Goal: Task Accomplishment & Management: Use online tool/utility

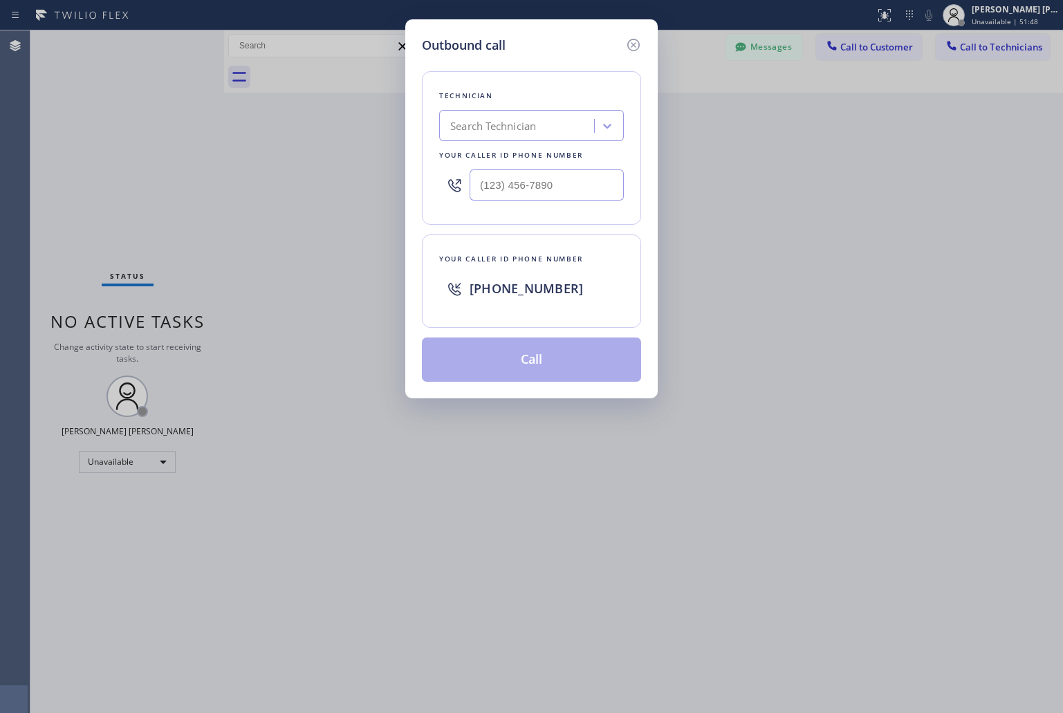
click at [627, 43] on icon at bounding box center [633, 45] width 12 height 12
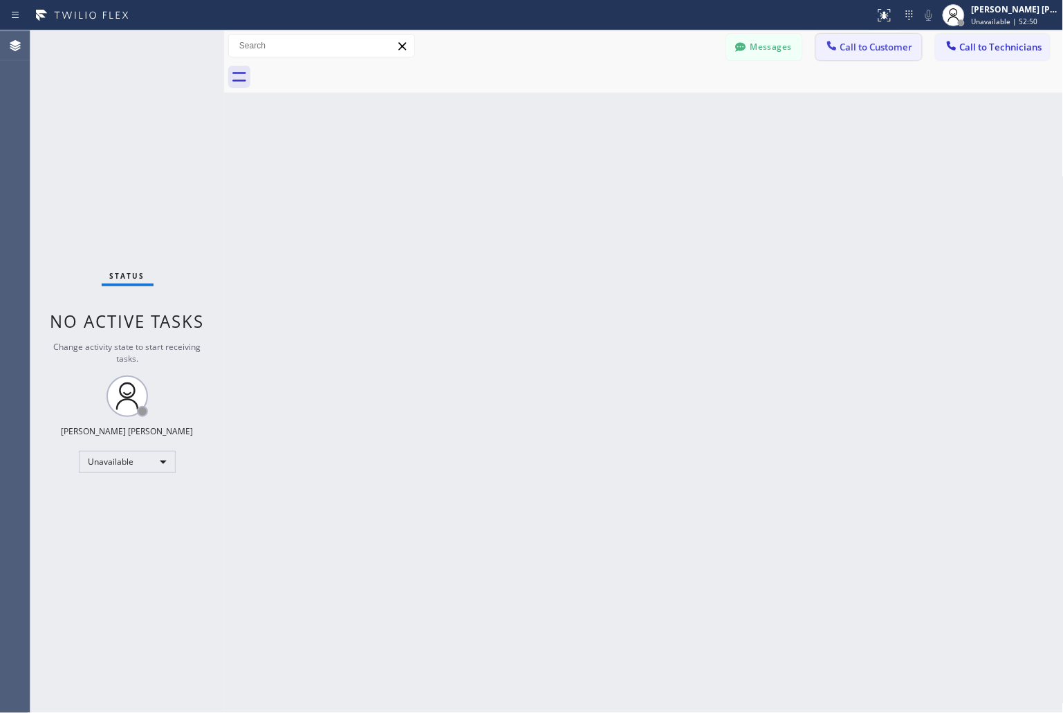
click at [892, 57] on button "Call to Customer" at bounding box center [869, 47] width 106 height 26
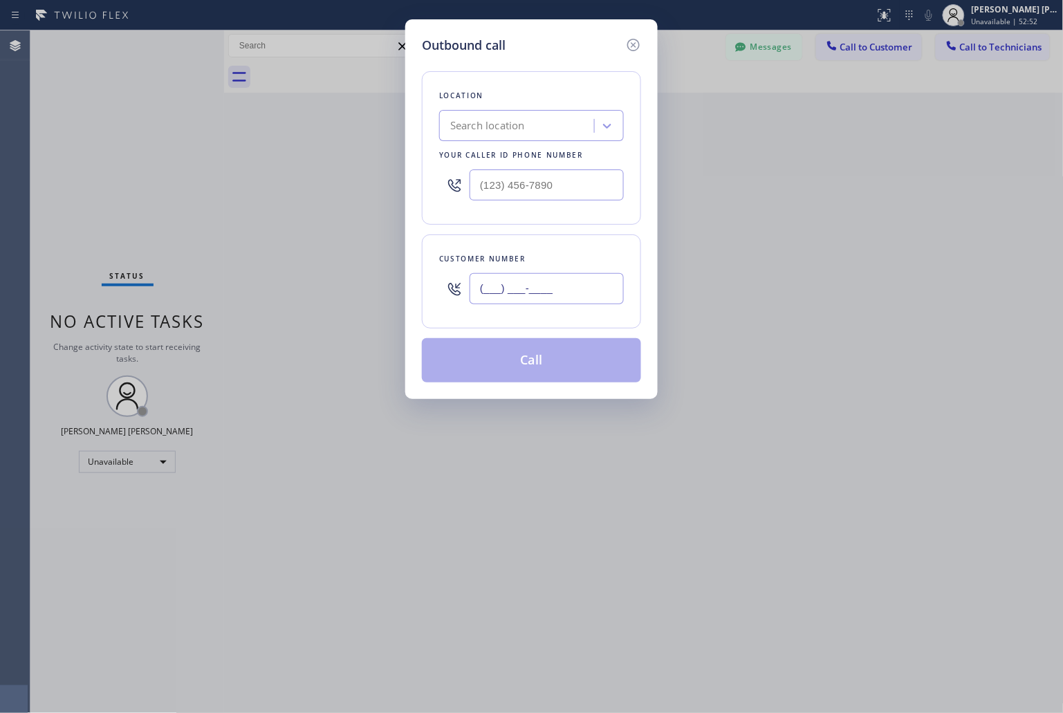
drag, startPoint x: 564, startPoint y: 296, endPoint x: 530, endPoint y: 0, distance: 298.0
click at [564, 295] on input "(___) ___-____" at bounding box center [547, 288] width 154 height 31
paste input "415) 828-2216"
type input "[PHONE_NUMBER]"
click at [510, 135] on div "Search location" at bounding box center [518, 126] width 151 height 24
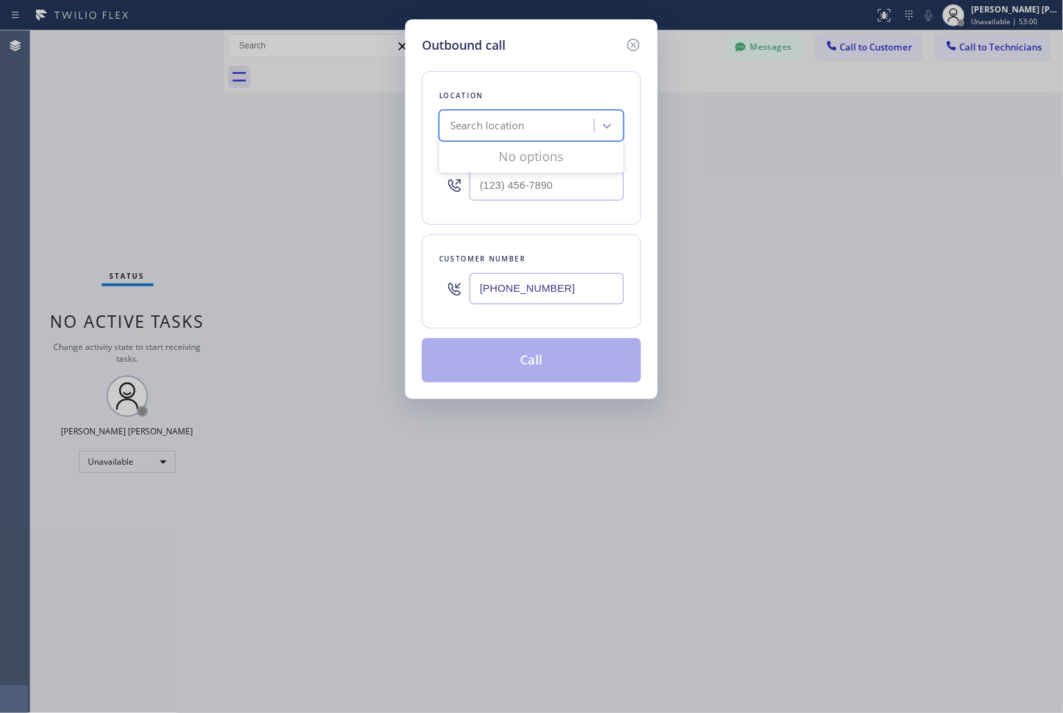
paste input "Riverside John&Son HVAC Service"
type input "Riverside John&Son HVAC Service"
click at [538, 163] on div "Riverside John&Son HVAC Service" at bounding box center [531, 154] width 185 height 25
type input "[PHONE_NUMBER]"
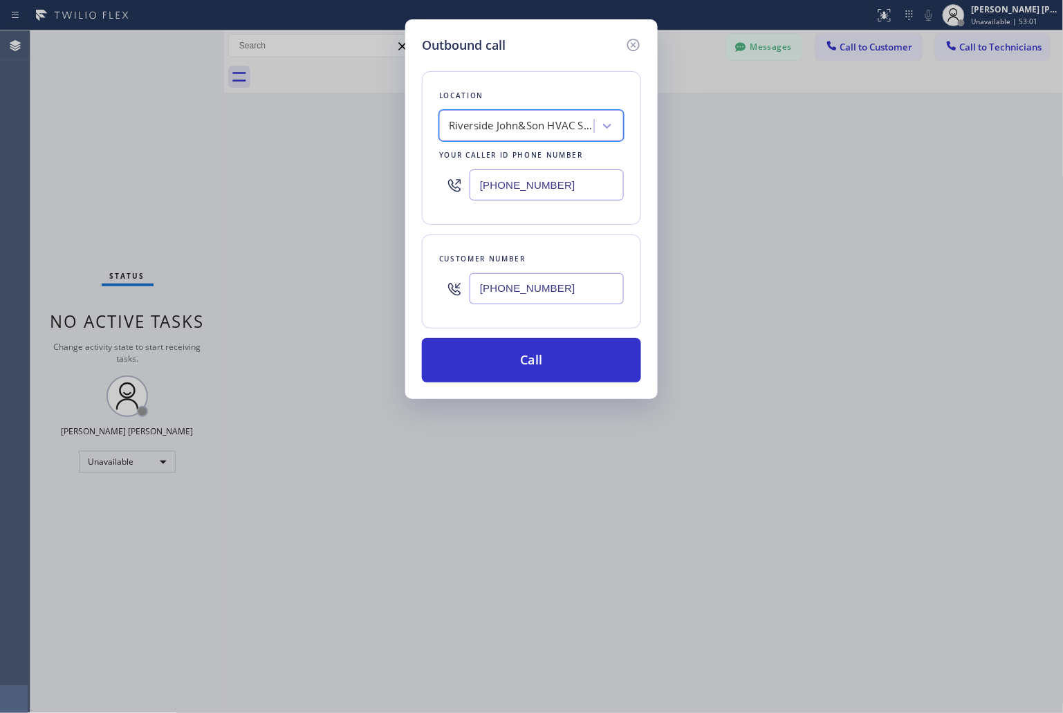
scroll to position [0, 1]
click at [591, 356] on button "Call" at bounding box center [531, 360] width 219 height 44
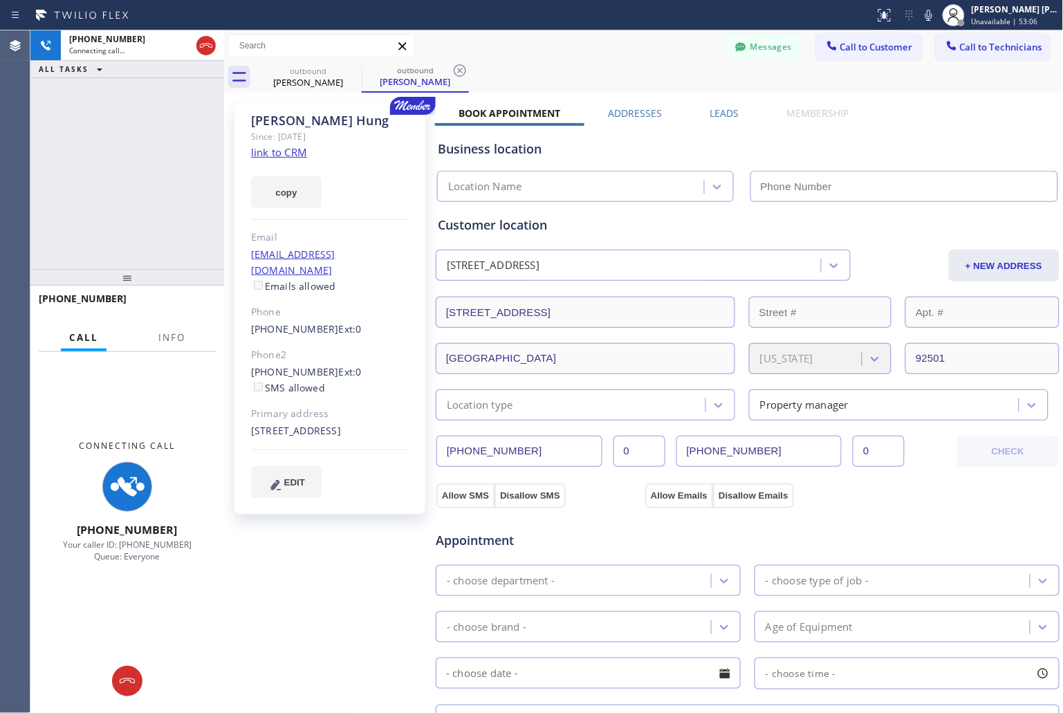
type input "[PHONE_NUMBER]"
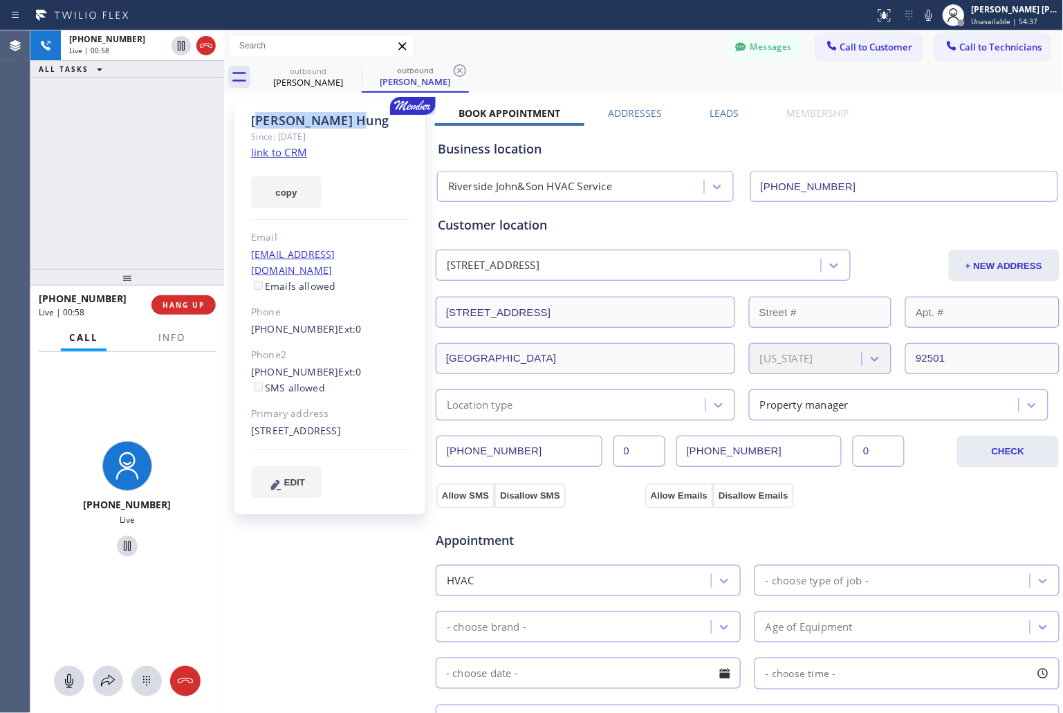
drag, startPoint x: 300, startPoint y: 125, endPoint x: 260, endPoint y: 120, distance: 40.4
click at [260, 120] on div "[PERSON_NAME]" at bounding box center [330, 121] width 158 height 16
drag, startPoint x: 259, startPoint y: 120, endPoint x: 342, endPoint y: 118, distance: 82.3
click at [342, 118] on div "[PERSON_NAME]" at bounding box center [330, 121] width 158 height 16
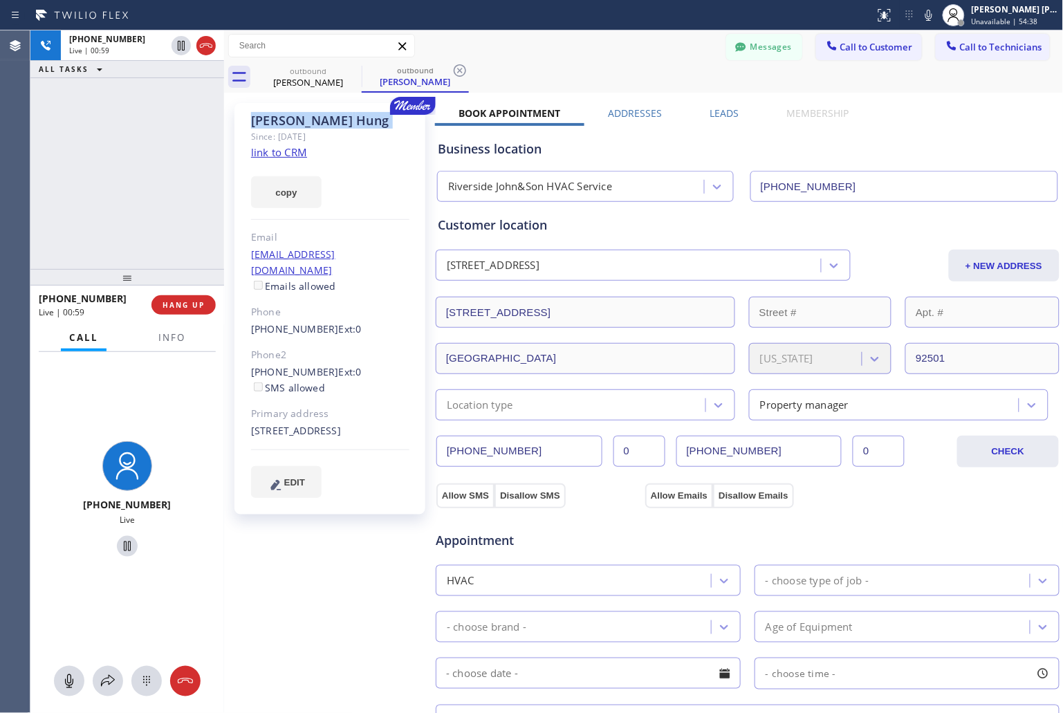
click at [342, 118] on div "[PERSON_NAME]" at bounding box center [330, 121] width 158 height 16
drag, startPoint x: 329, startPoint y: 118, endPoint x: 261, endPoint y: 122, distance: 67.2
click at [261, 122] on div "[PERSON_NAME]" at bounding box center [330, 121] width 158 height 16
click at [196, 307] on span "HANG UP" at bounding box center [184, 305] width 42 height 10
click at [196, 310] on button "HANG UP" at bounding box center [183, 304] width 64 height 19
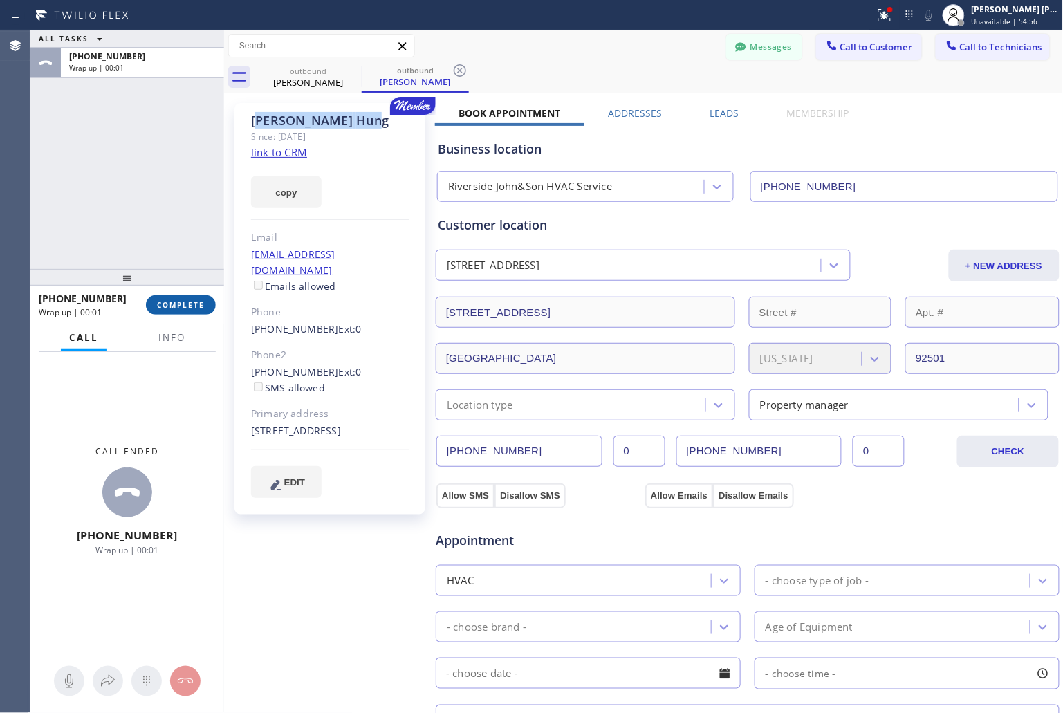
click at [208, 297] on button "COMPLETE" at bounding box center [181, 304] width 70 height 19
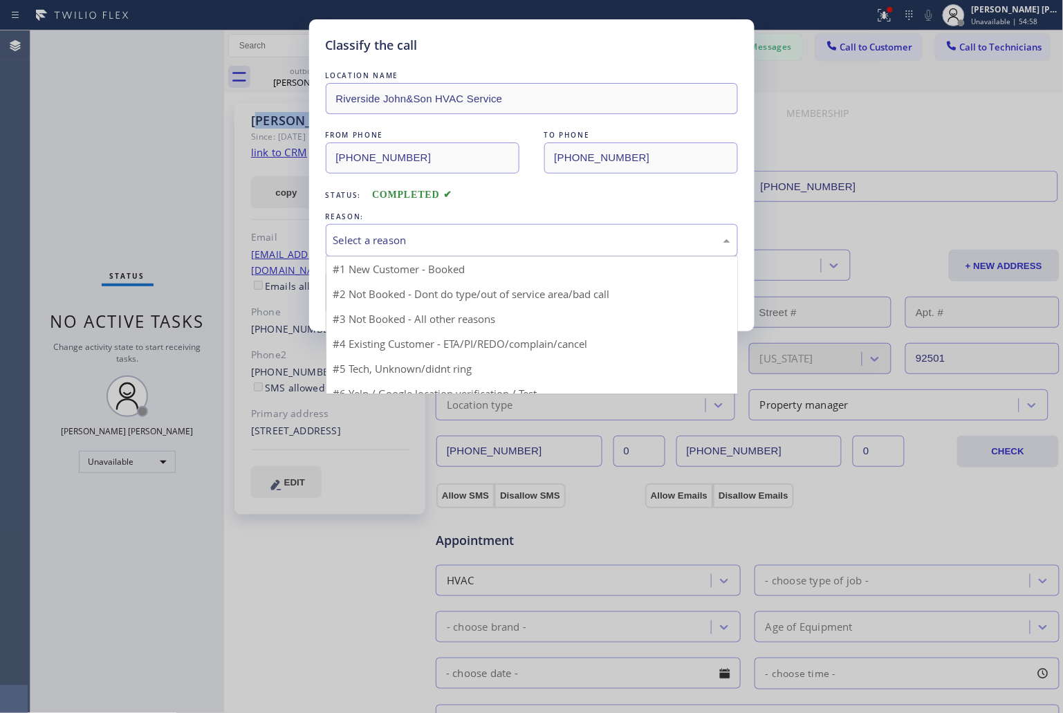
click at [392, 252] on div "Select a reason" at bounding box center [532, 240] width 412 height 33
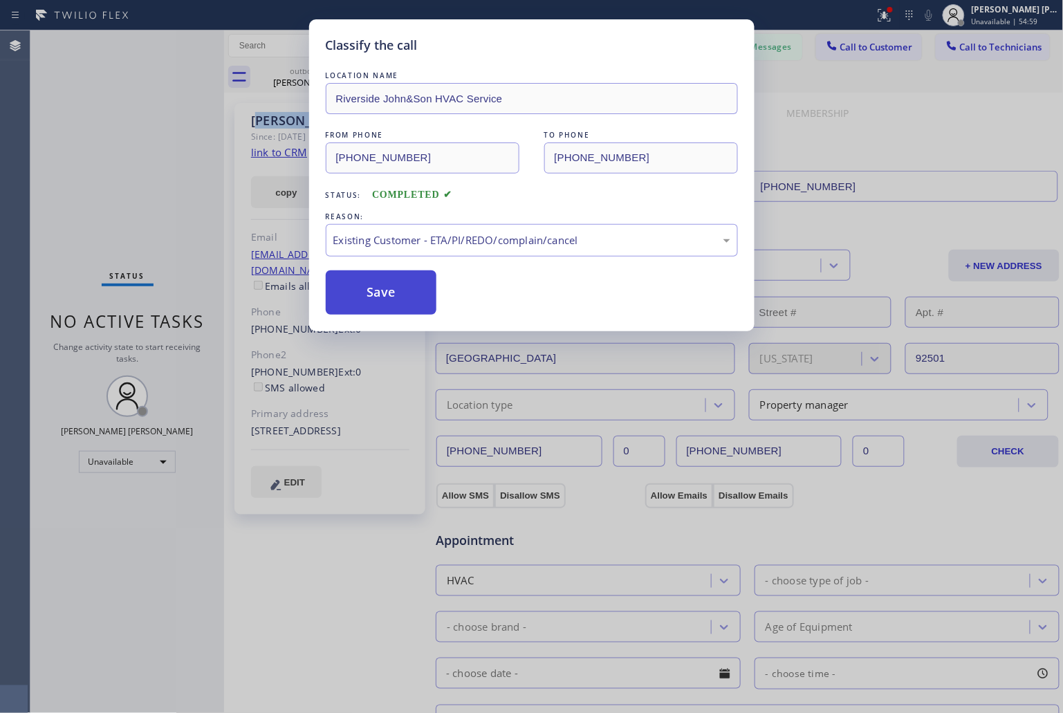
click at [404, 300] on button "Save" at bounding box center [381, 292] width 111 height 44
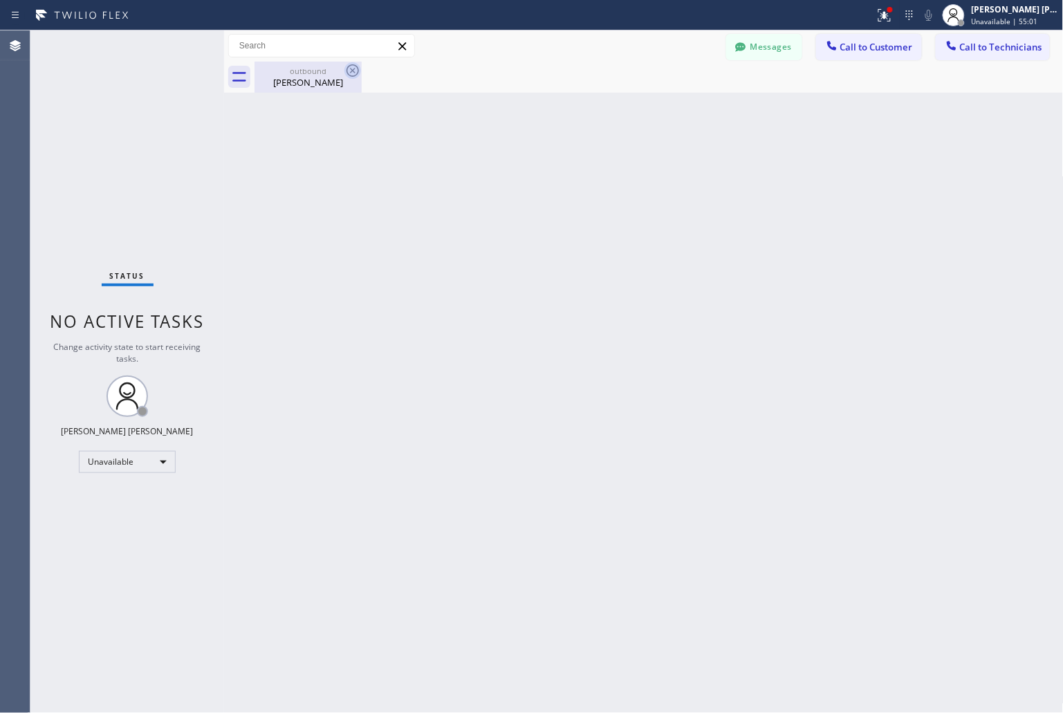
click at [344, 72] on icon at bounding box center [352, 70] width 17 height 17
click at [351, 77] on icon at bounding box center [352, 70] width 17 height 17
